Goal: Task Accomplishment & Management: Manage account settings

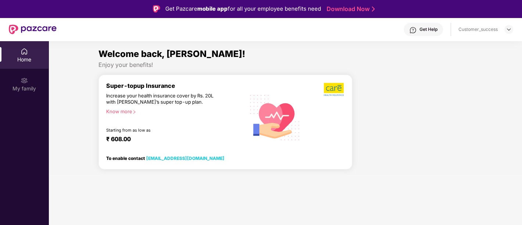
click at [26, 52] on img at bounding box center [24, 51] width 7 height 7
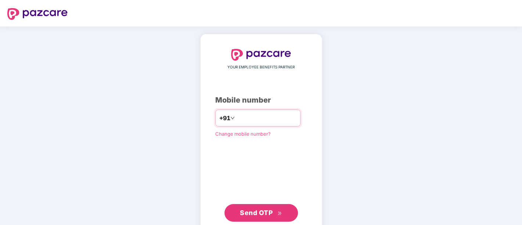
type input "**********"
click at [322, 173] on div "**********" at bounding box center [261, 135] width 122 height 203
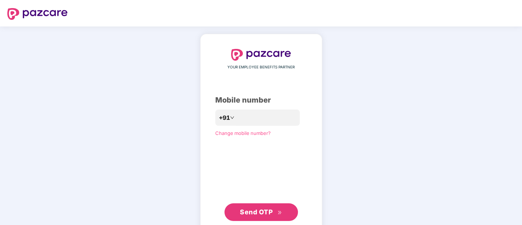
click at [250, 209] on span "Send OTP" at bounding box center [256, 212] width 33 height 8
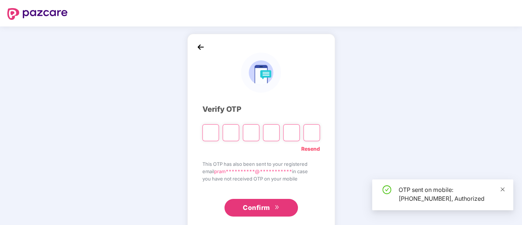
click at [503, 191] on icon "close" at bounding box center [502, 189] width 5 height 5
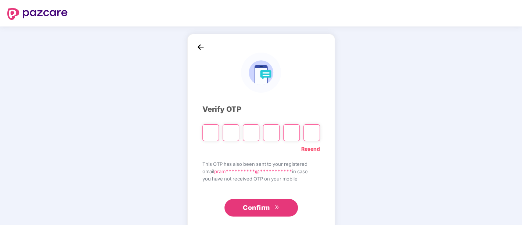
click at [214, 138] on input "Please enter verification code. Digit 1" at bounding box center [210, 132] width 17 height 17
type input "*"
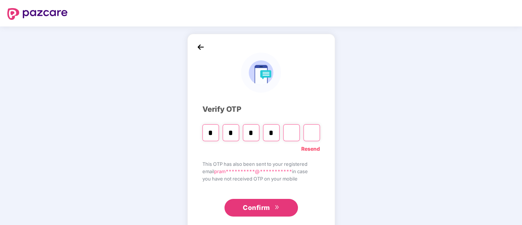
type input "*"
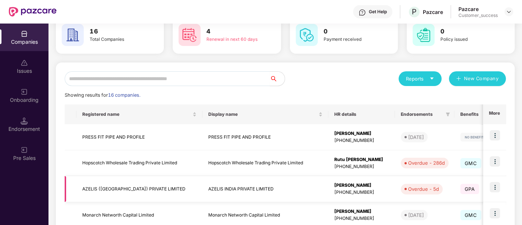
scroll to position [121, 0]
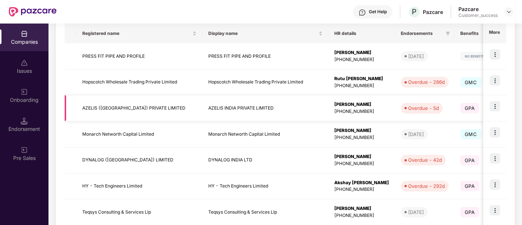
click at [489, 108] on td at bounding box center [494, 108] width 23 height 26
click at [495, 106] on img at bounding box center [495, 106] width 10 height 10
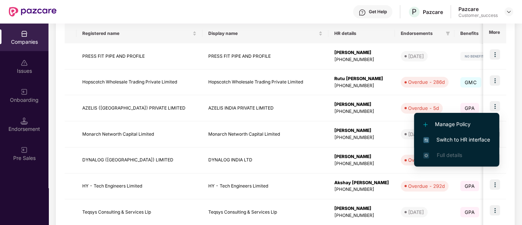
click at [462, 137] on span "Switch to HR interface" at bounding box center [456, 140] width 67 height 8
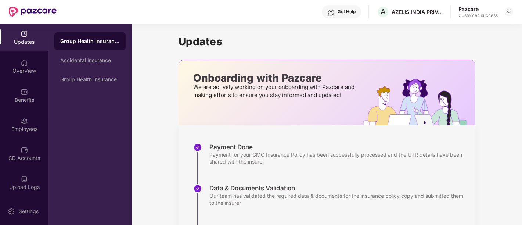
click at [94, 41] on div "Group Health Insurance" at bounding box center [90, 40] width 60 height 7
click at [30, 38] on div "Updates" at bounding box center [24, 41] width 49 height 7
click at [104, 61] on div "Accidental Insurance" at bounding box center [90, 60] width 60 height 6
click at [108, 42] on div "Group Health Insurance" at bounding box center [90, 41] width 60 height 6
click at [24, 65] on img at bounding box center [24, 62] width 7 height 7
